Goal: Task Accomplishment & Management: Manage account settings

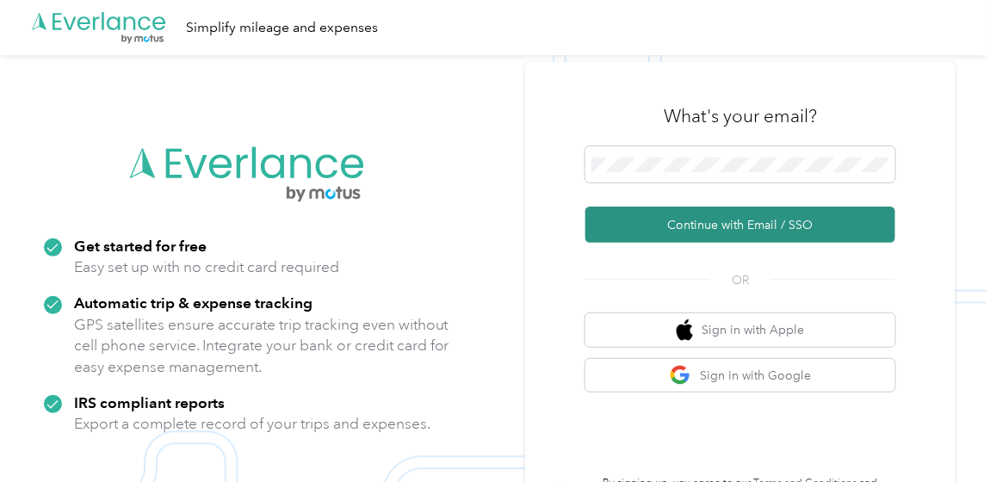
click at [695, 226] on button "Continue with Email / SSO" at bounding box center [740, 224] width 310 height 36
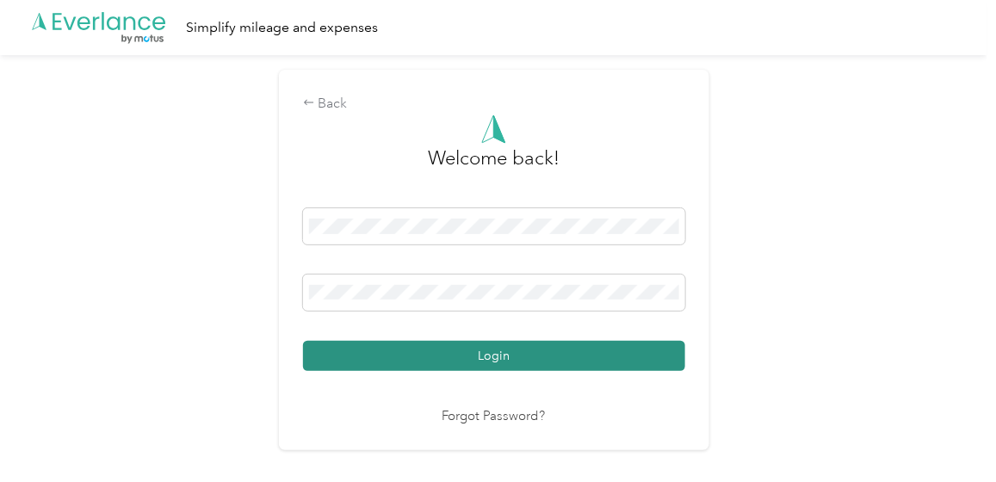
click at [486, 358] on button "Login" at bounding box center [494, 356] width 382 height 30
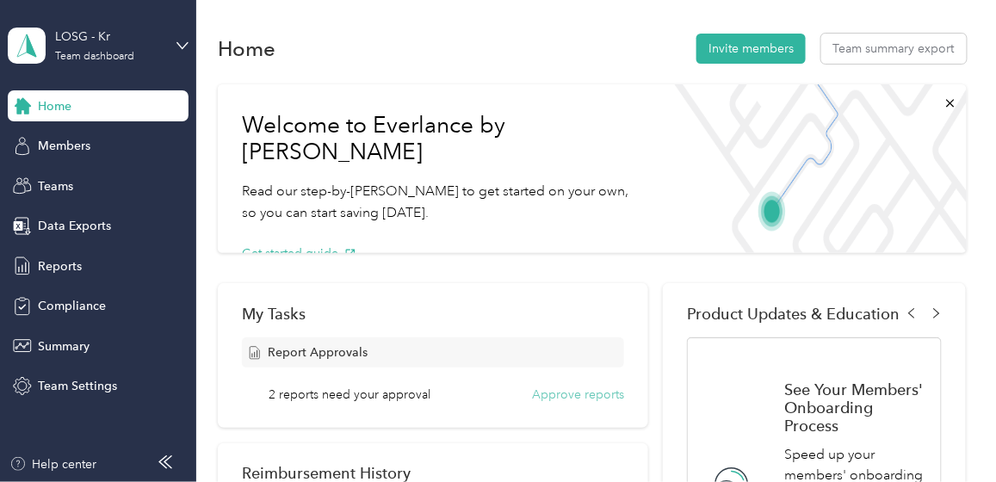
click at [537, 389] on button "Approve reports" at bounding box center [578, 394] width 92 height 18
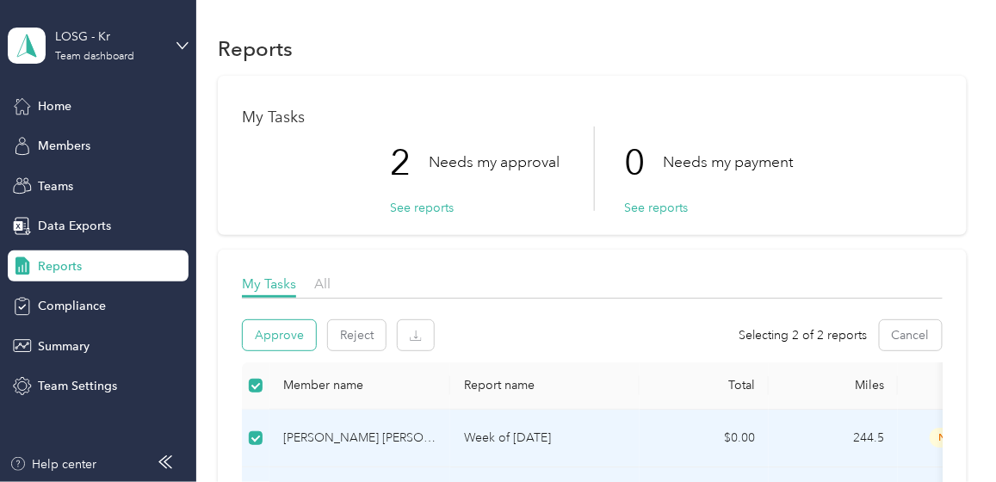
click at [280, 330] on button "Approve" at bounding box center [279, 335] width 73 height 30
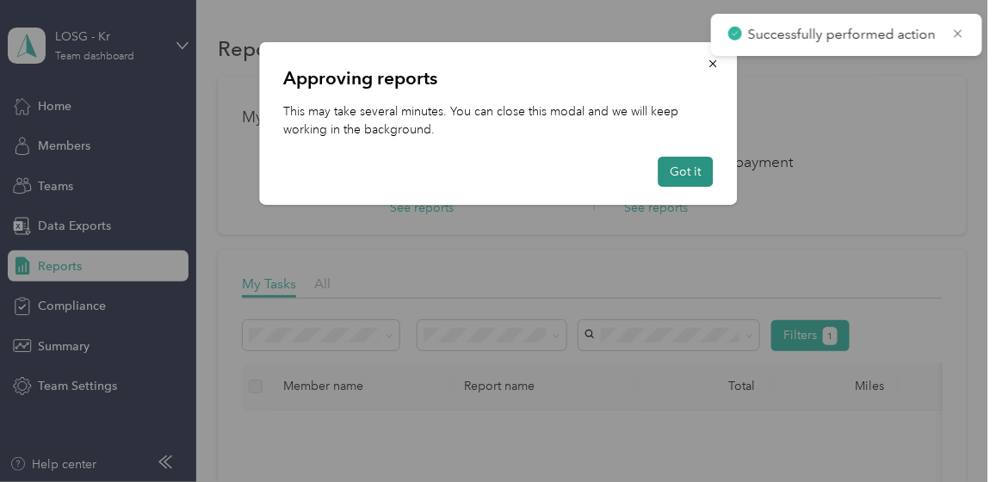
click at [687, 167] on button "Got it" at bounding box center [684, 172] width 55 height 30
